Goal: Information Seeking & Learning: Learn about a topic

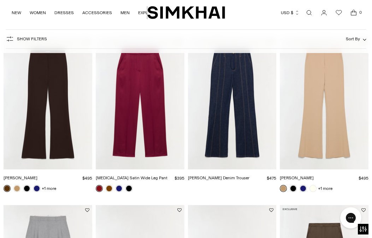
scroll to position [62, 0]
click at [0, 0] on img "Kenna Trouser" at bounding box center [0, 0] width 0 height 0
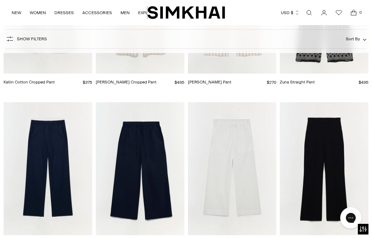
scroll to position [1190, 0]
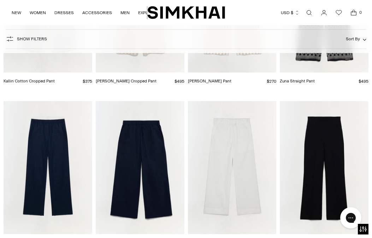
click at [0, 0] on img "Ashlon Pant" at bounding box center [0, 0] width 0 height 0
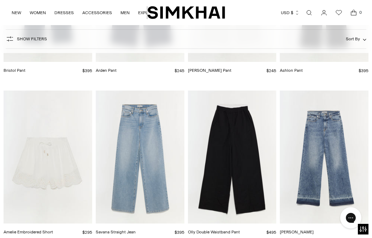
scroll to position [1362, 0]
click at [0, 0] on img "Olly Double Waistband Pant" at bounding box center [0, 0] width 0 height 0
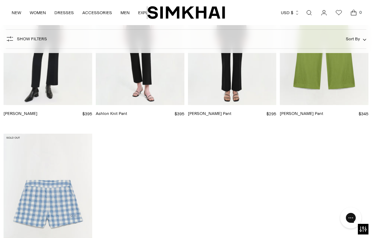
scroll to position [2492, 0]
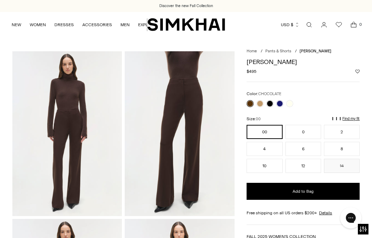
click at [183, 83] on img at bounding box center [180, 133] width 110 height 165
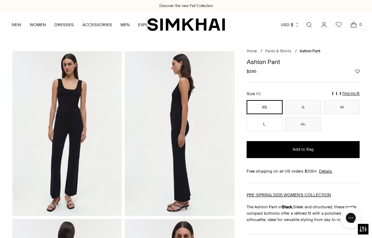
click at [172, 119] on img at bounding box center [180, 133] width 110 height 165
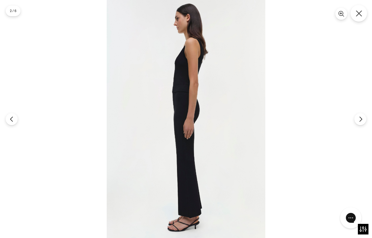
click at [358, 13] on icon "Close" at bounding box center [359, 13] width 6 height 6
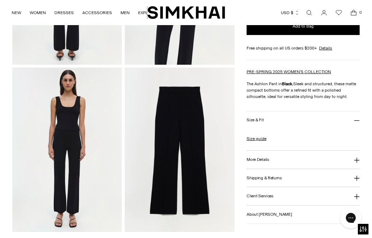
scroll to position [340, 0]
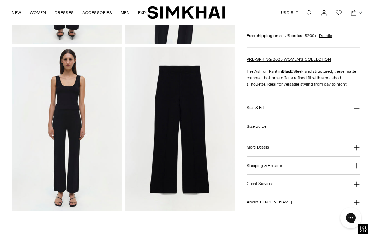
click at [269, 148] on h3 "More Details" at bounding box center [258, 147] width 22 height 5
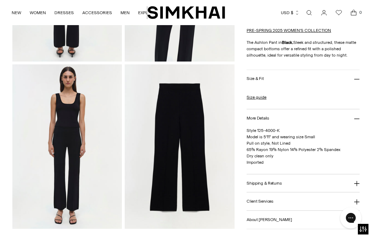
scroll to position [322, 0]
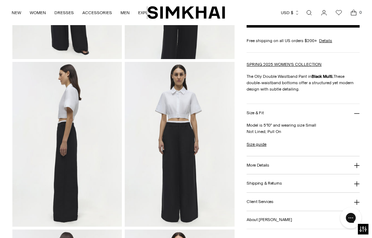
scroll to position [177, 0]
